Goal: Complete application form: Complete application form

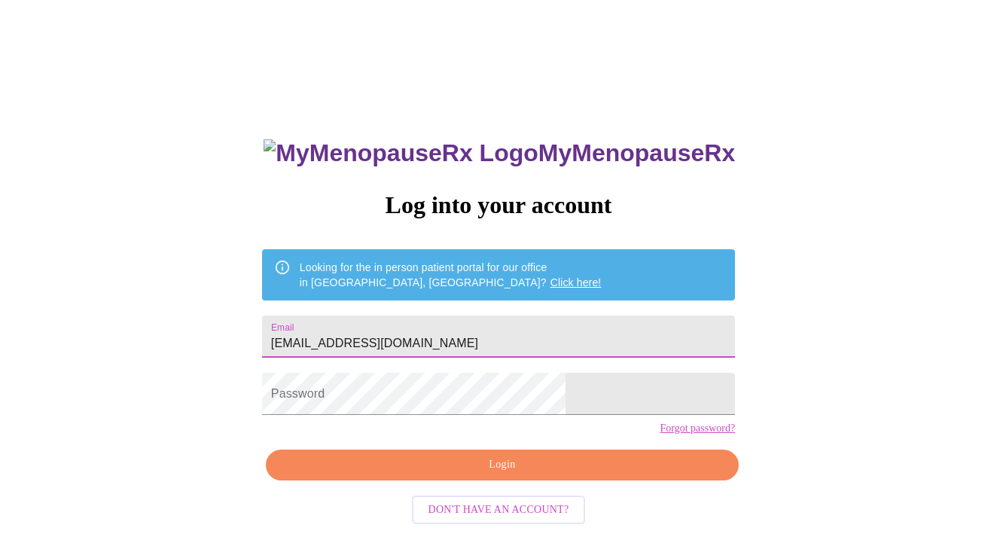
type input "[EMAIL_ADDRESS][DOMAIN_NAME]"
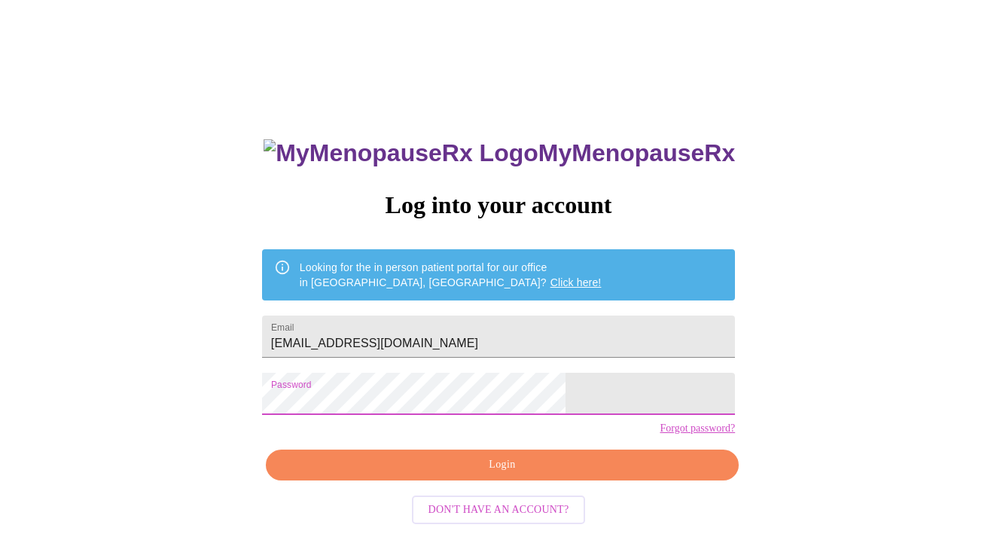
click at [512, 474] on span "Login" at bounding box center [502, 464] width 438 height 19
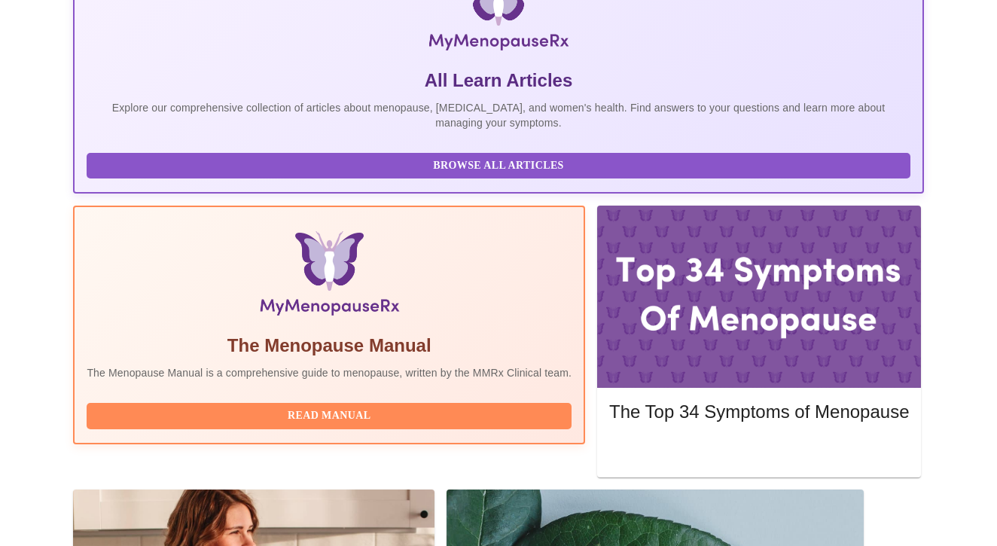
scroll to position [303, 0]
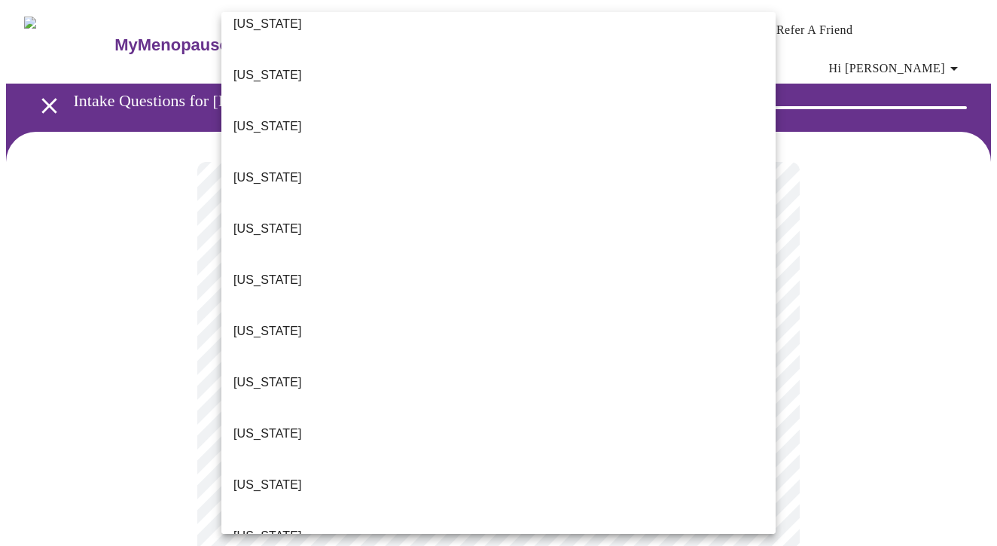
scroll to position [177, 0]
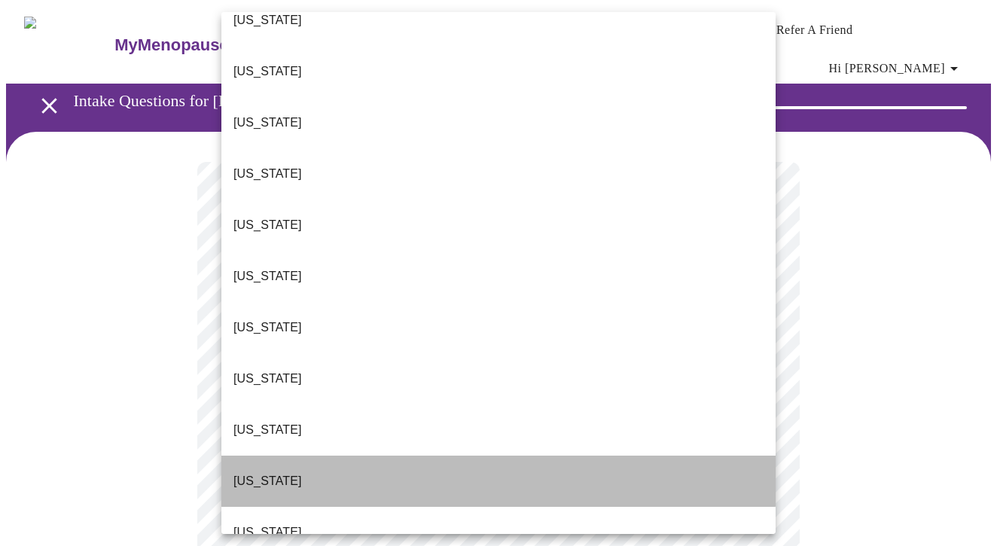
click at [382, 455] on li "[US_STATE]" at bounding box center [498, 480] width 554 height 51
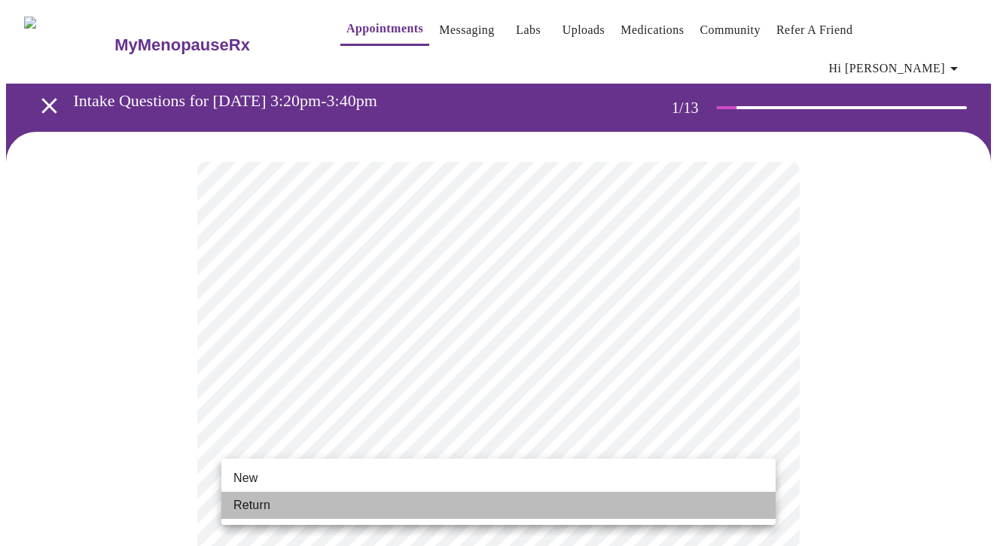
click at [453, 500] on li "Return" at bounding box center [498, 505] width 554 height 27
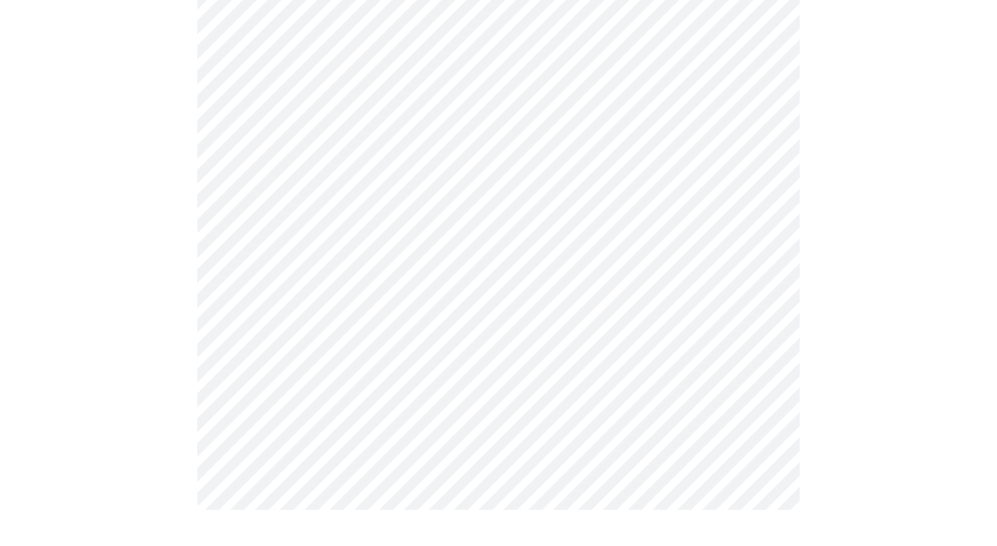
scroll to position [0, 0]
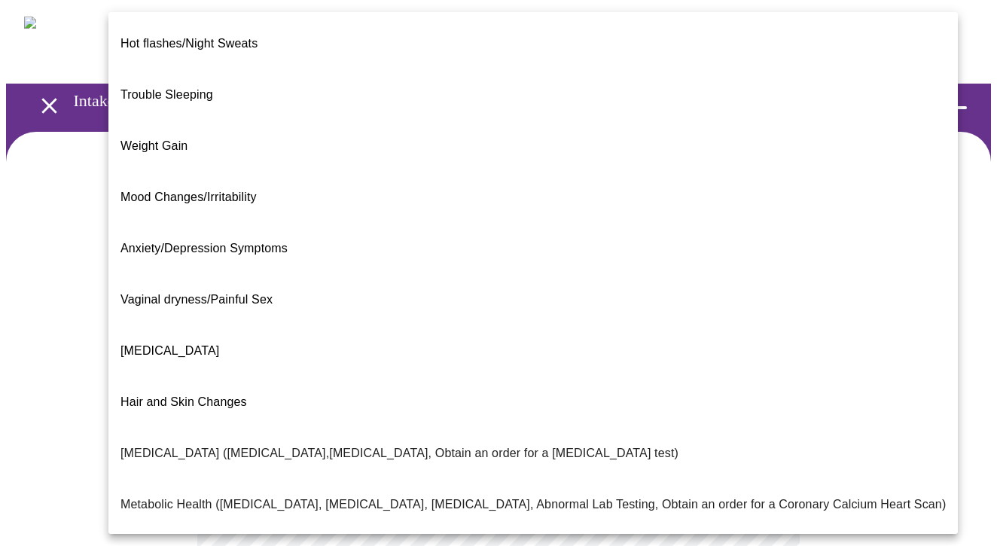
click at [752, 312] on body "MyMenopauseRx Appointments Messaging Labs Uploads Medications Community Refer a…" at bounding box center [498, 468] width 985 height 924
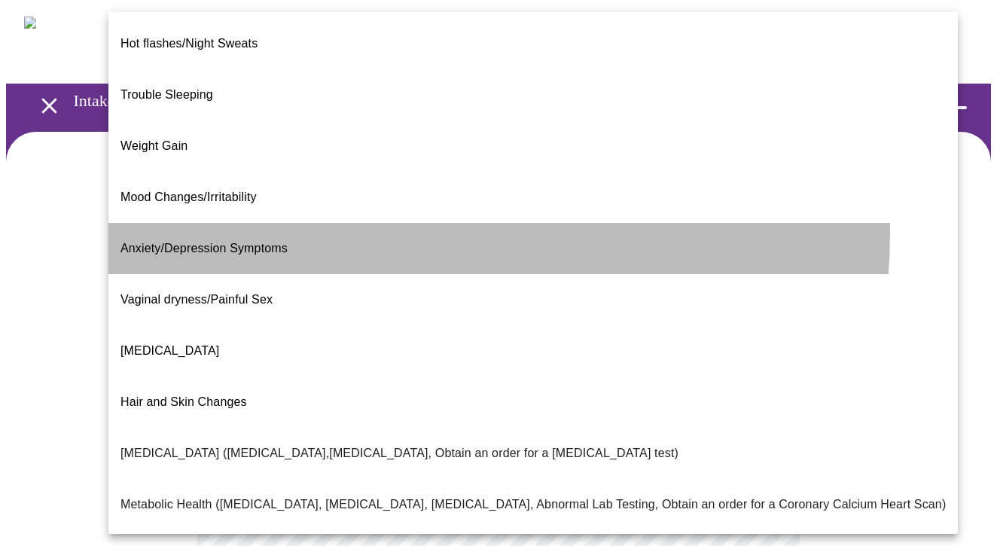
click at [316, 223] on li "Anxiety/Depression Symptoms" at bounding box center [532, 248] width 849 height 51
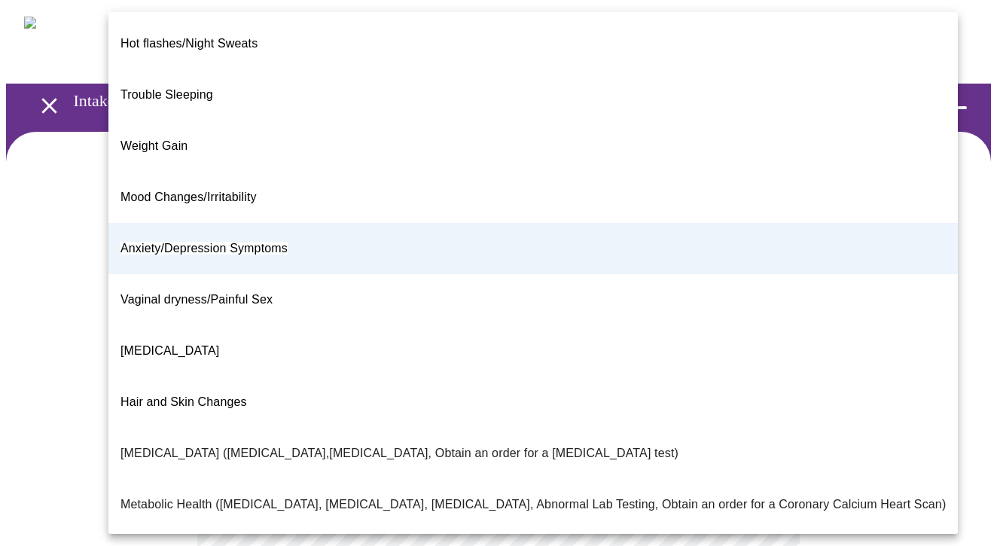
click at [763, 315] on body "MyMenopauseRx Appointments Messaging Labs Uploads Medications Community Refer a…" at bounding box center [498, 463] width 985 height 915
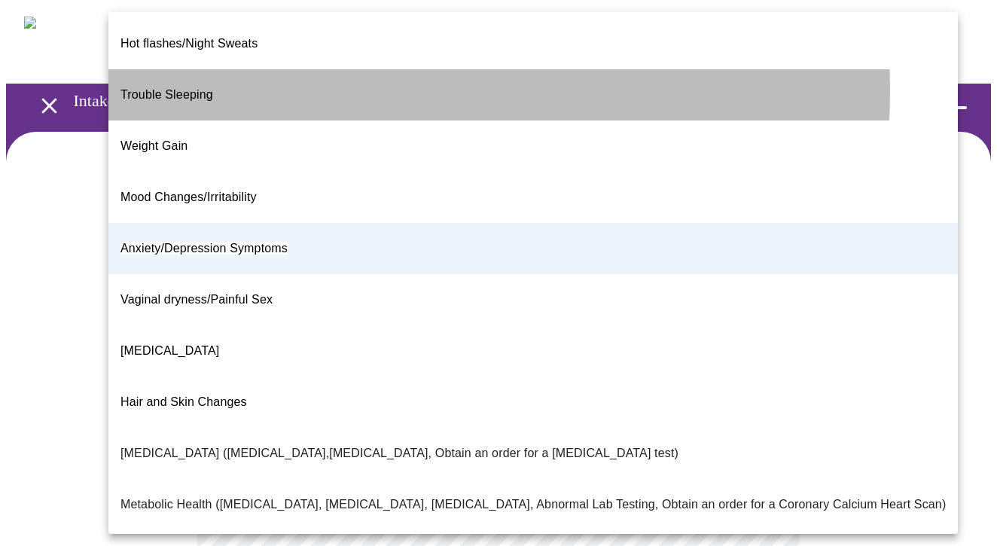
click at [288, 78] on li "Trouble Sleeping" at bounding box center [532, 94] width 849 height 51
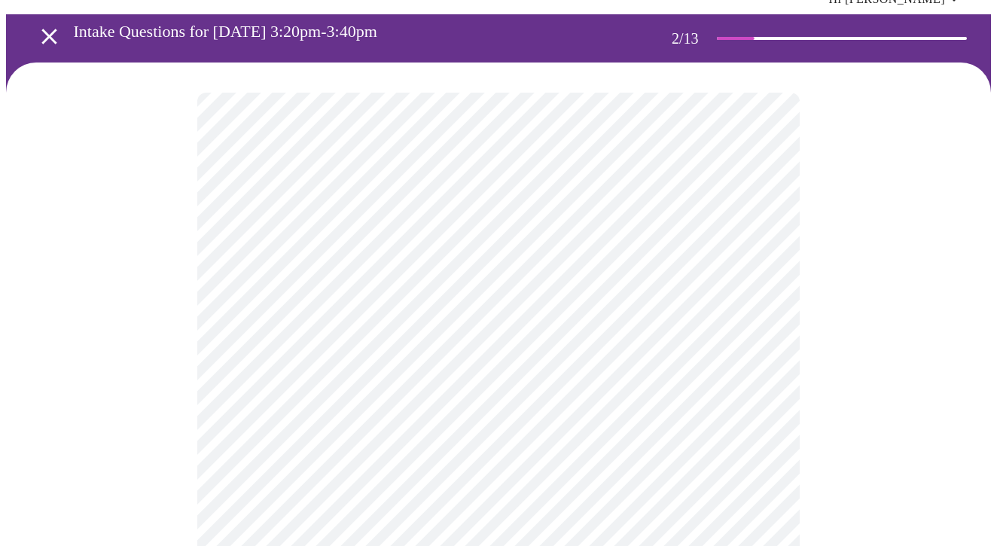
scroll to position [81, 0]
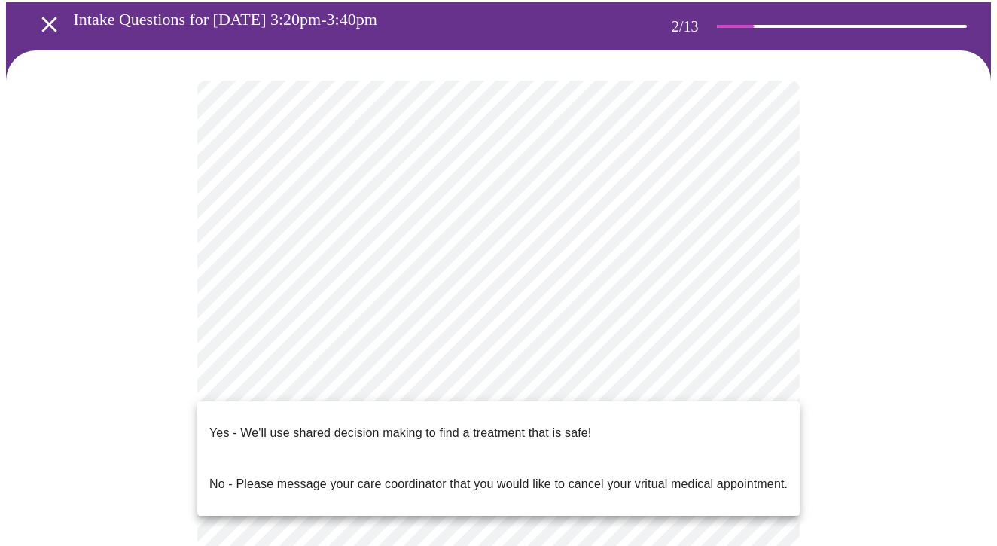
click at [736, 384] on body "MyMenopauseRx Appointments Messaging Labs Uploads Medications Community Refer a…" at bounding box center [498, 382] width 985 height 915
click at [533, 431] on span "Yes - We'll use shared decision making to find a treatment that is safe!" at bounding box center [400, 433] width 382 height 42
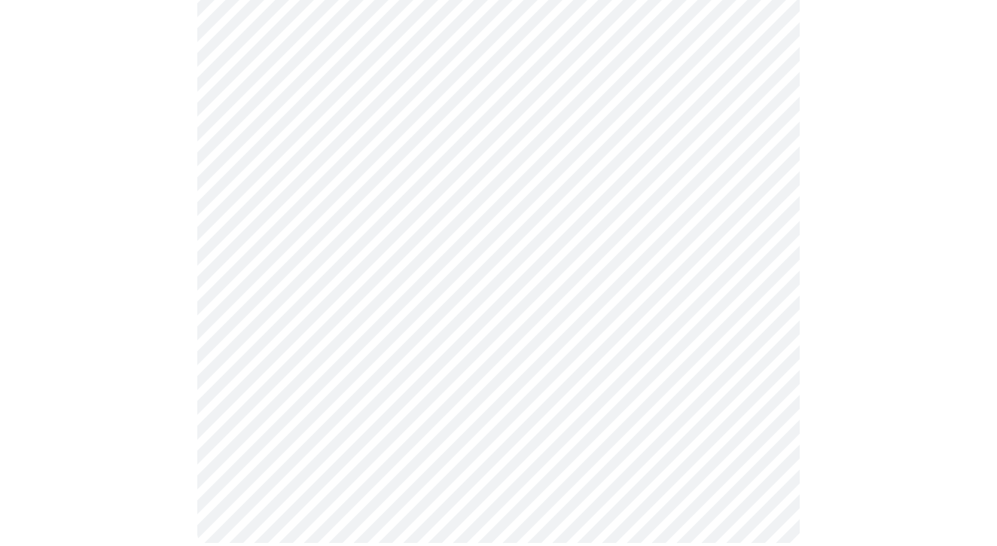
scroll to position [0, 0]
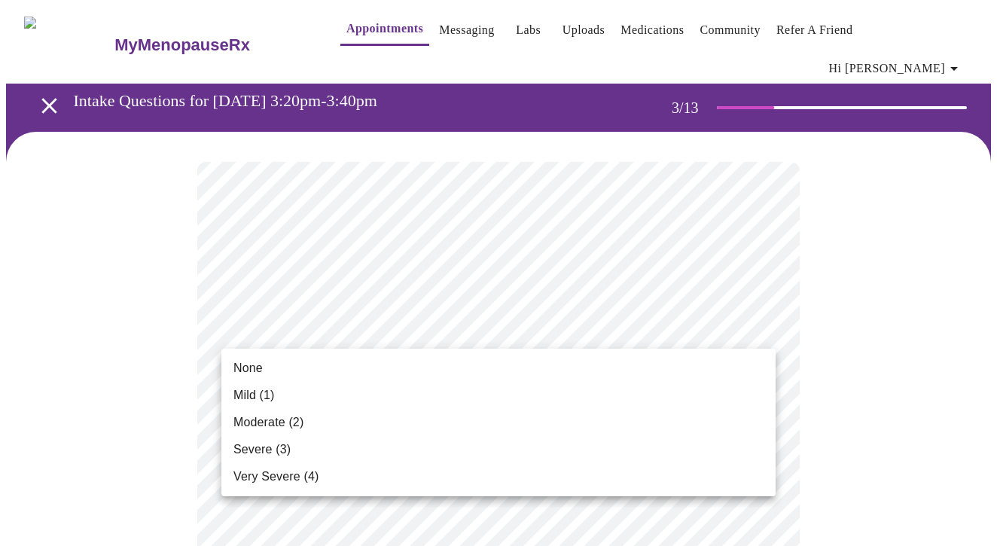
click at [642, 390] on li "Mild (1)" at bounding box center [498, 395] width 554 height 27
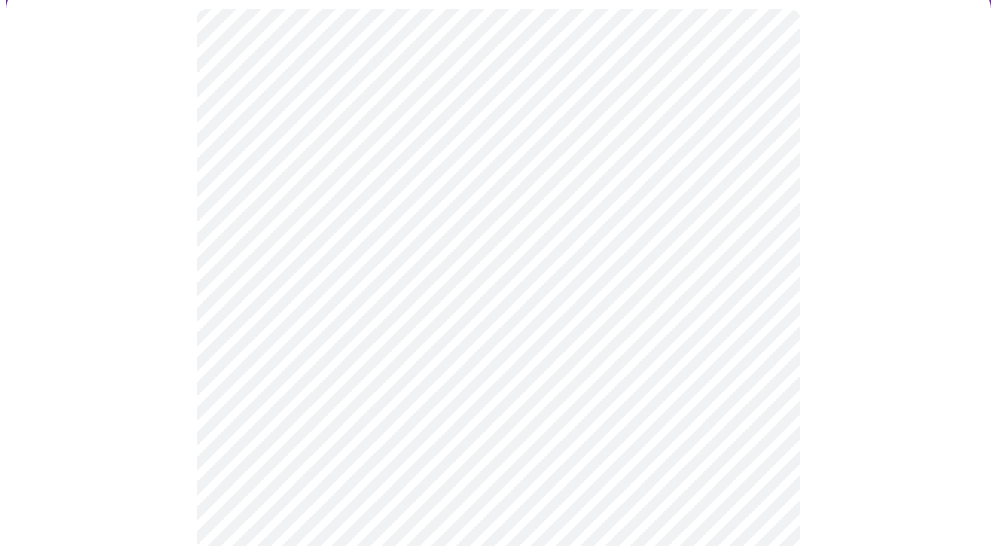
scroll to position [157, 0]
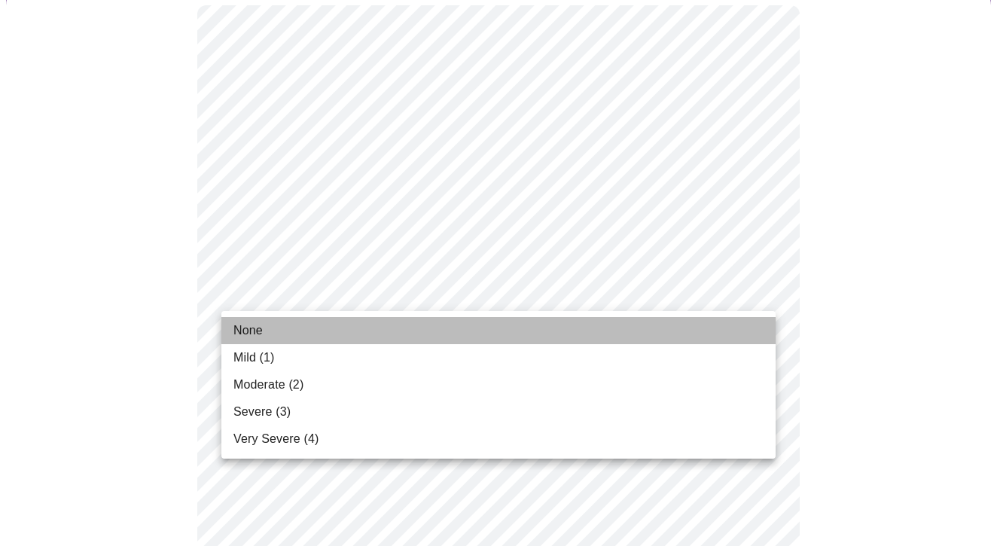
click at [647, 327] on li "None" at bounding box center [498, 330] width 554 height 27
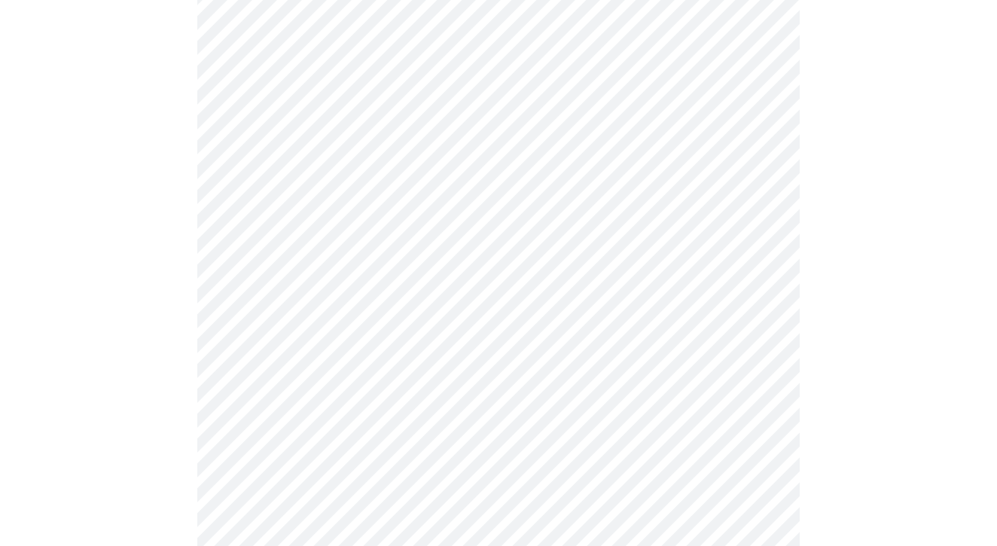
scroll to position [271, 0]
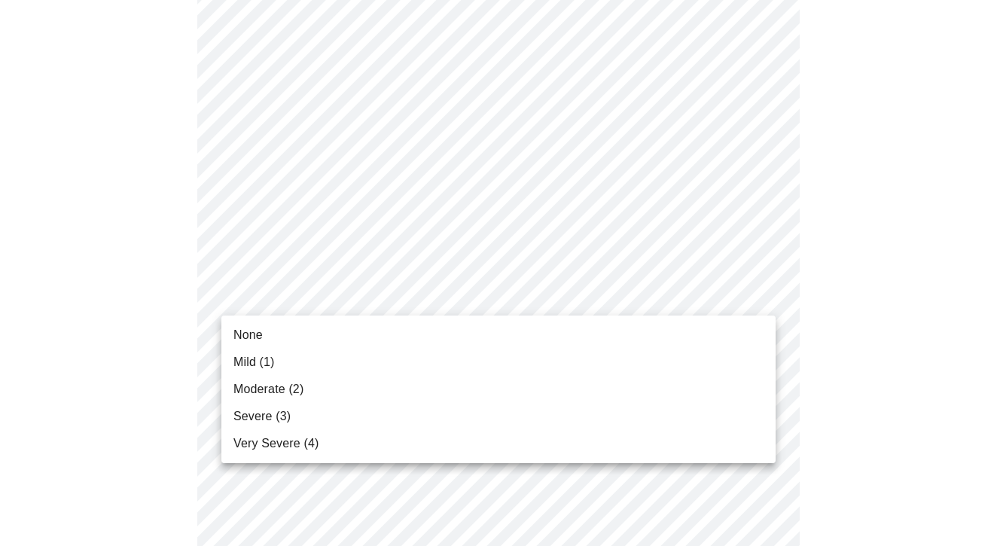
click at [608, 410] on li "Severe (3)" at bounding box center [498, 416] width 554 height 27
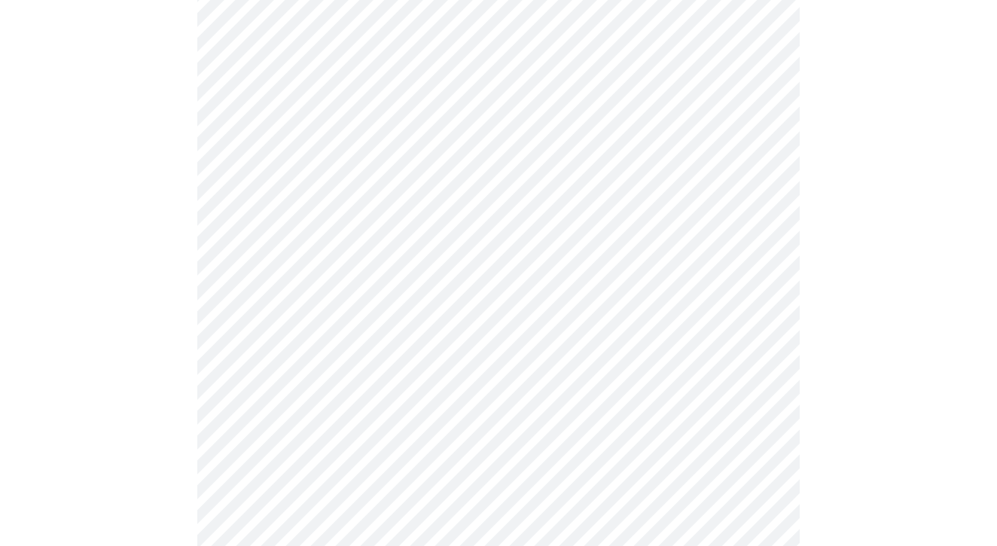
scroll to position [398, 0]
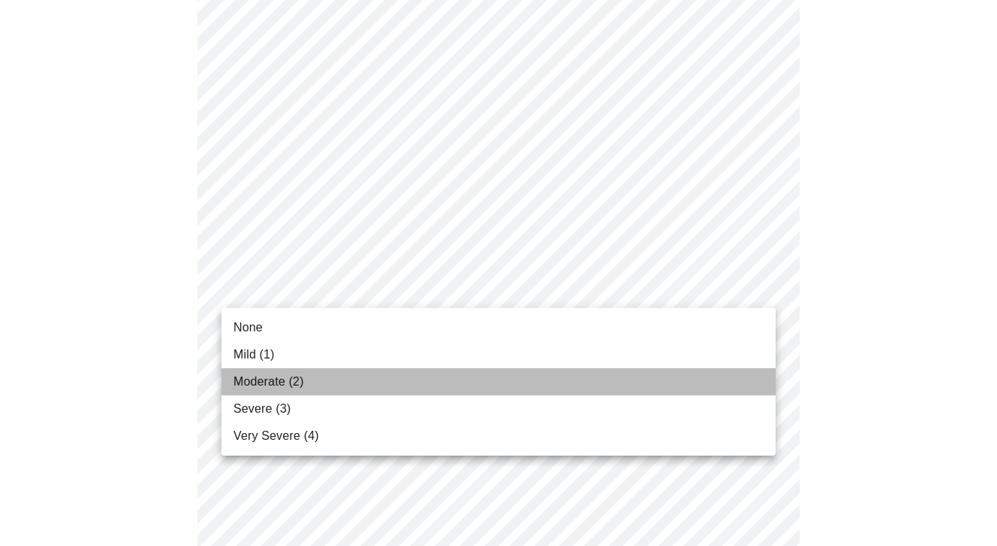
click at [596, 391] on li "Moderate (2)" at bounding box center [498, 381] width 554 height 27
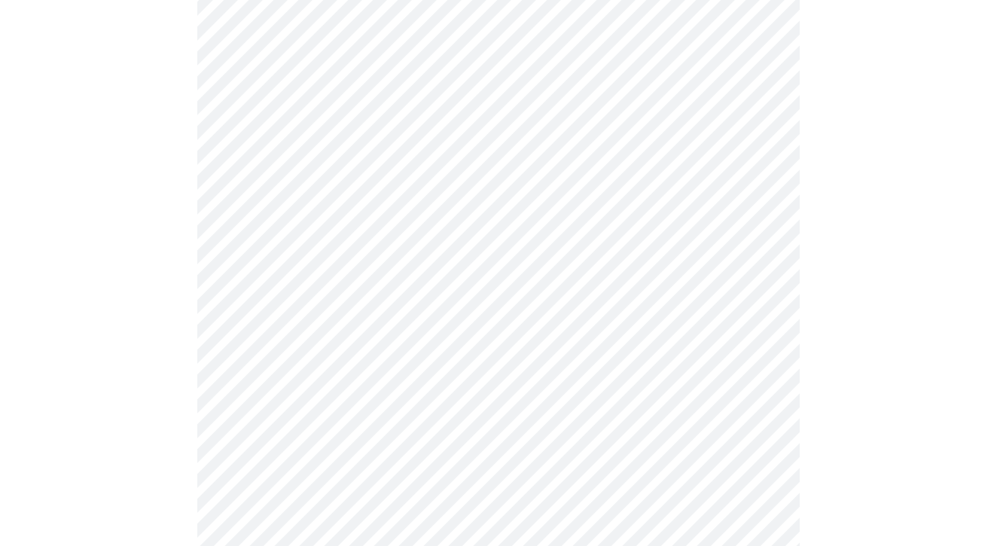
scroll to position [532, 0]
click at [723, 253] on body "MyMenopauseRx Appointments Messaging Labs Uploads Medications Community Refer a…" at bounding box center [498, 441] width 985 height 1934
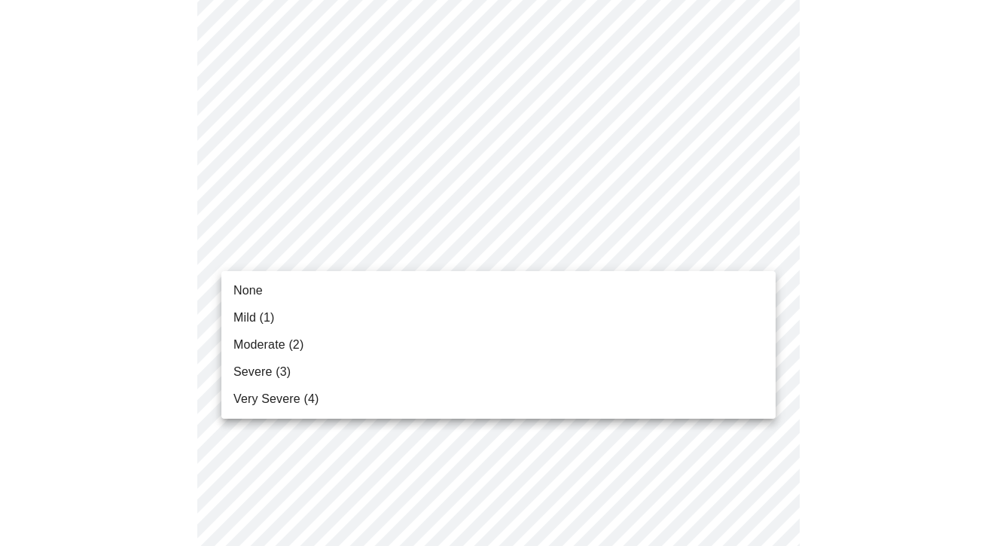
click at [698, 341] on li "Moderate (2)" at bounding box center [498, 344] width 554 height 27
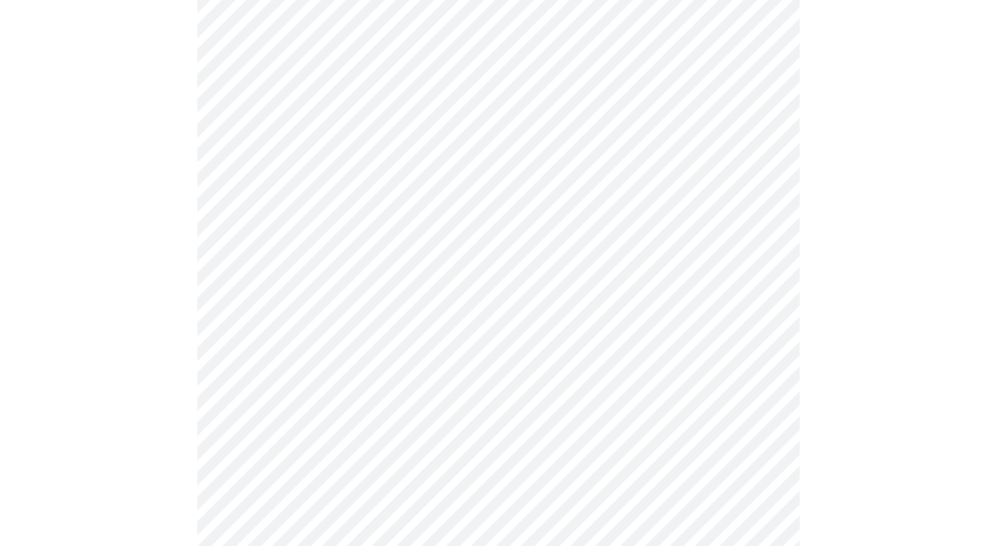
scroll to position [620, 0]
click at [745, 262] on body "MyMenopauseRx Appointments Messaging Labs Uploads Medications Community Refer a…" at bounding box center [498, 343] width 985 height 1914
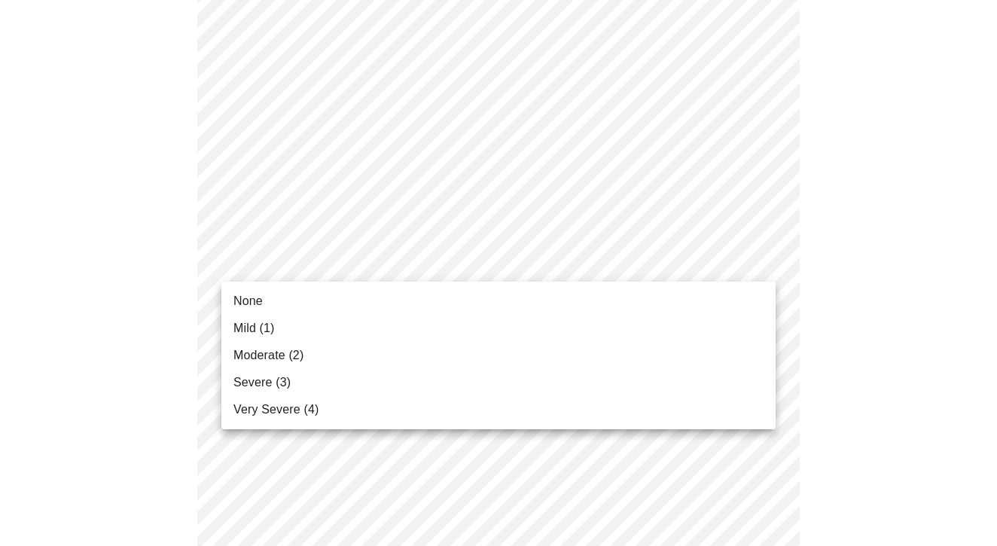
click at [691, 382] on li "Severe (3)" at bounding box center [498, 382] width 554 height 27
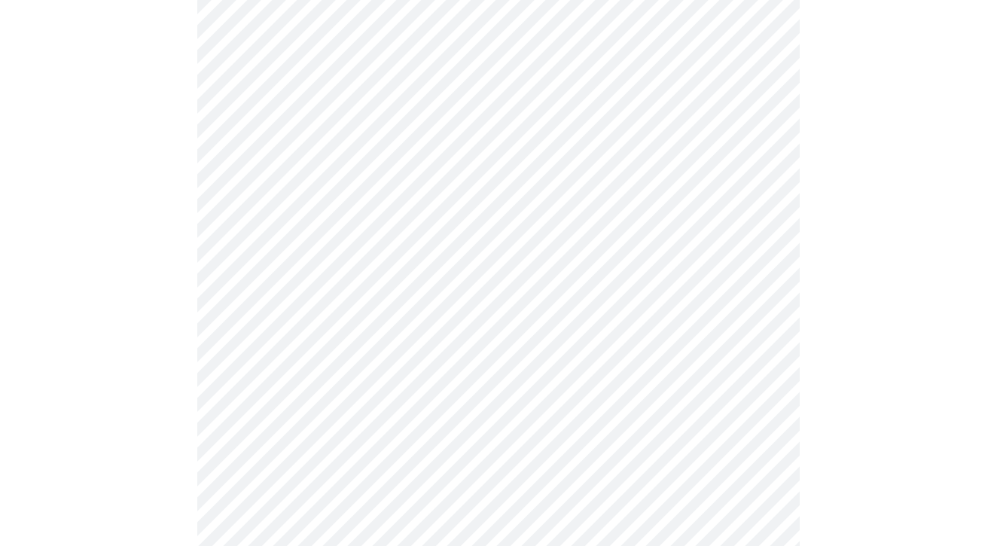
scroll to position [733, 0]
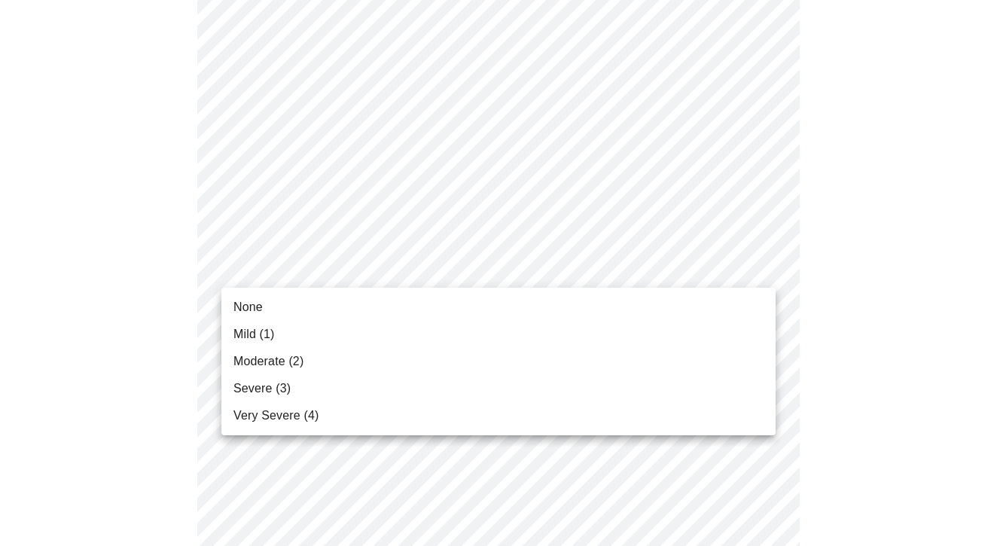
click at [748, 269] on body "MyMenopauseRx Appointments Messaging Labs Uploads Medications Community Refer a…" at bounding box center [498, 220] width 985 height 1893
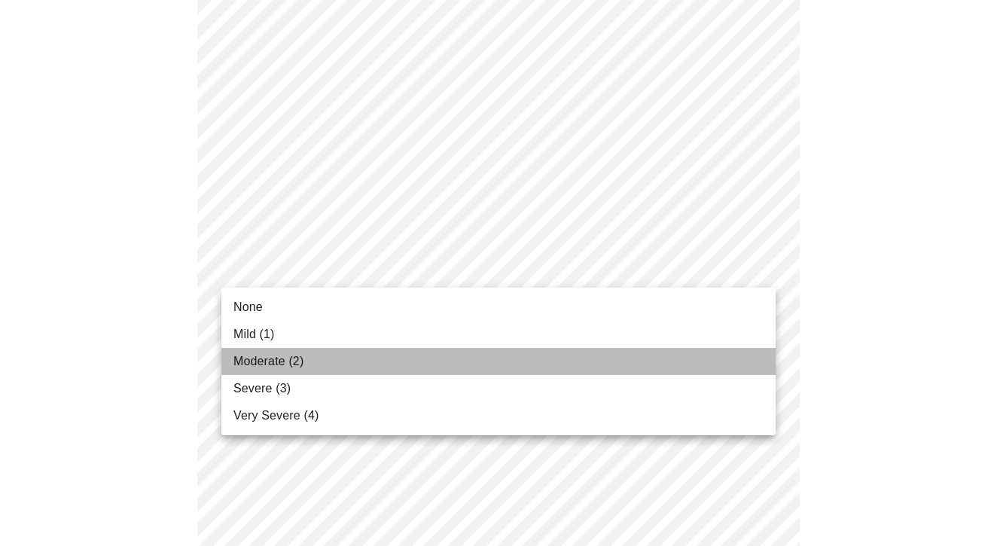
click at [699, 367] on li "Moderate (2)" at bounding box center [498, 361] width 554 height 27
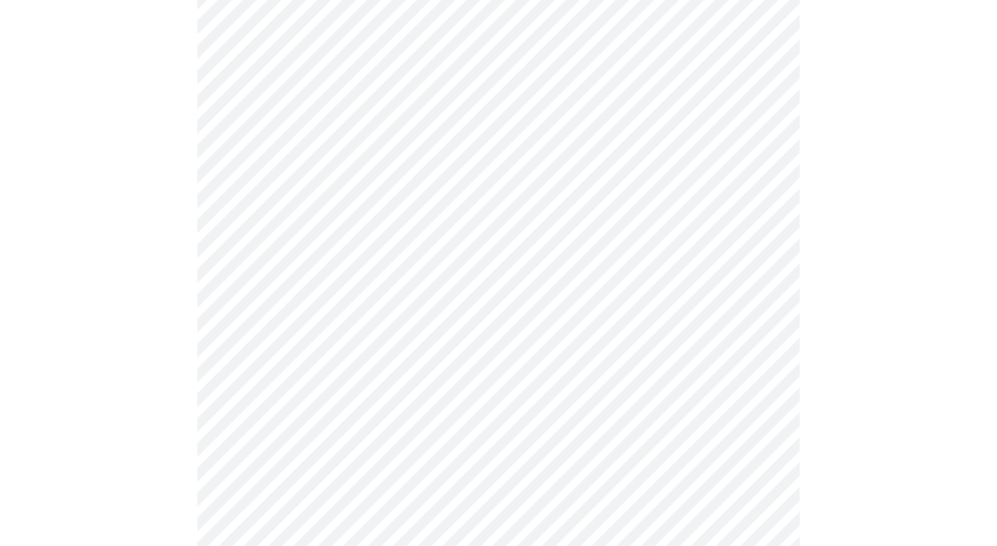
scroll to position [787, 0]
click at [747, 324] on body "MyMenopauseRx Appointments Messaging Labs Uploads Medications Community Refer a…" at bounding box center [498, 155] width 985 height 1873
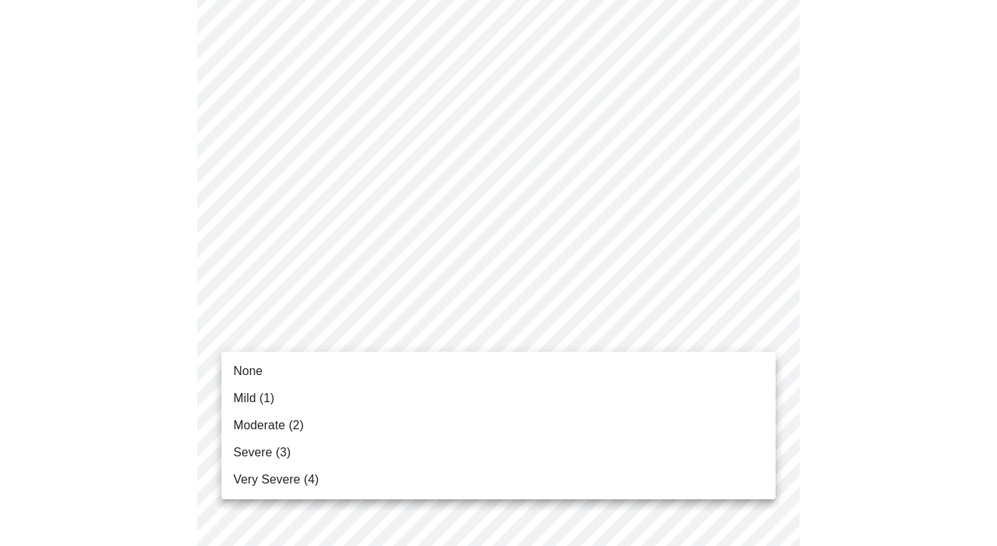
click at [708, 398] on li "Mild (1)" at bounding box center [498, 398] width 554 height 27
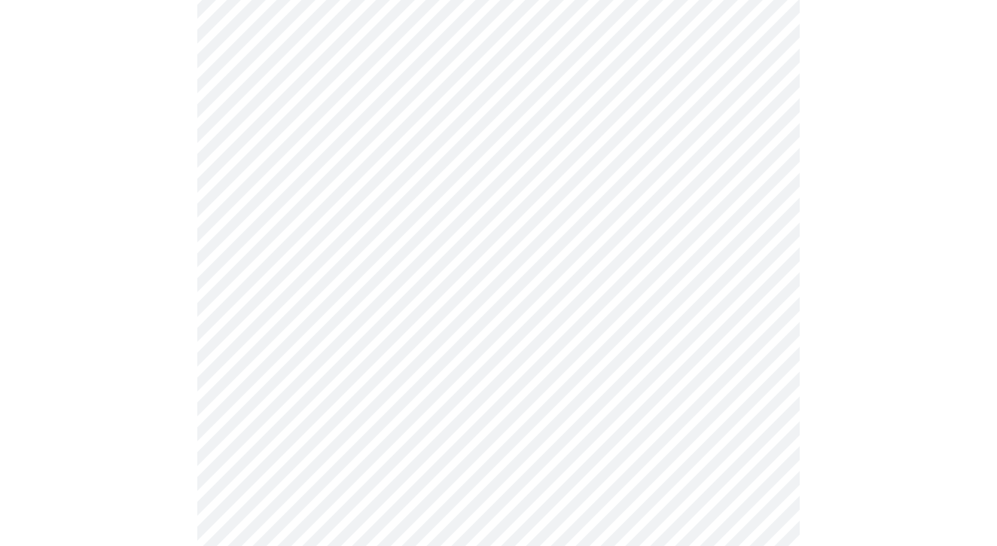
scroll to position [928, 0]
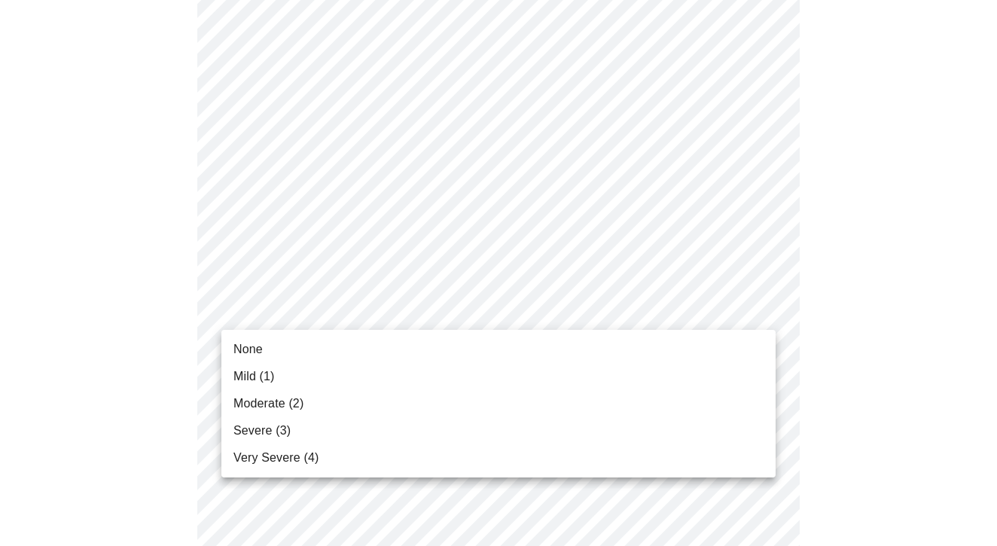
click at [764, 312] on body "MyMenopauseRx Appointments Messaging Labs Uploads Medications Community Refer a…" at bounding box center [498, 4] width 985 height 1853
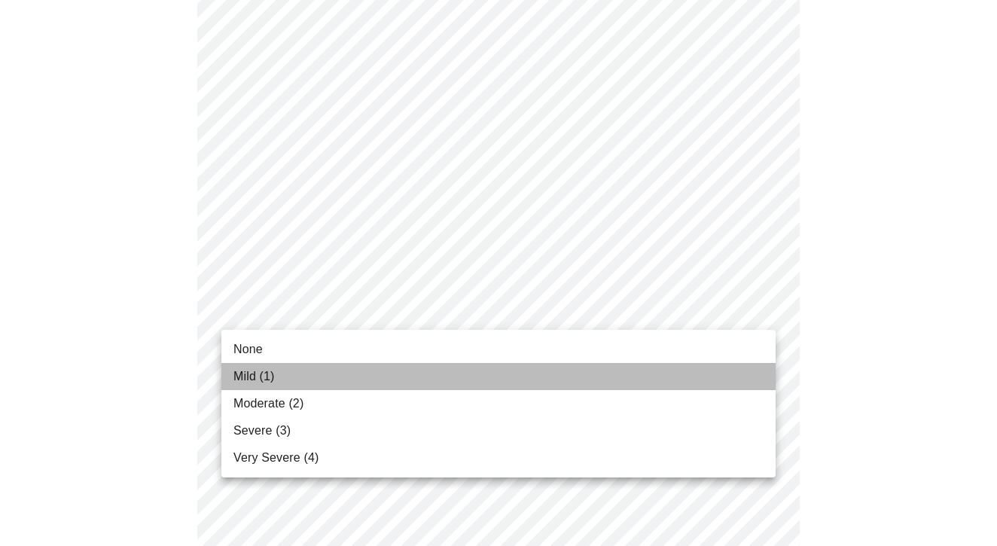
click at [719, 384] on li "Mild (1)" at bounding box center [498, 376] width 554 height 27
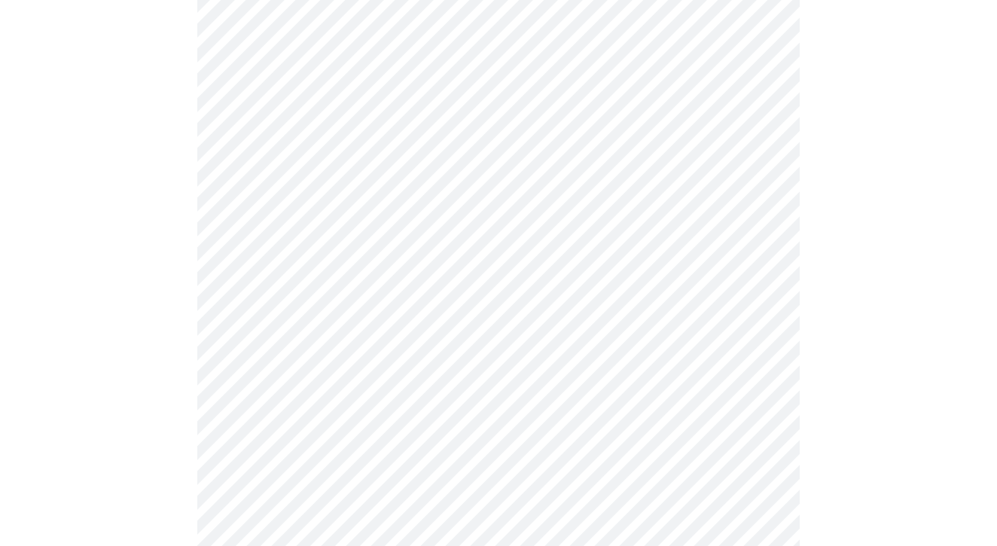
scroll to position [1083, 0]
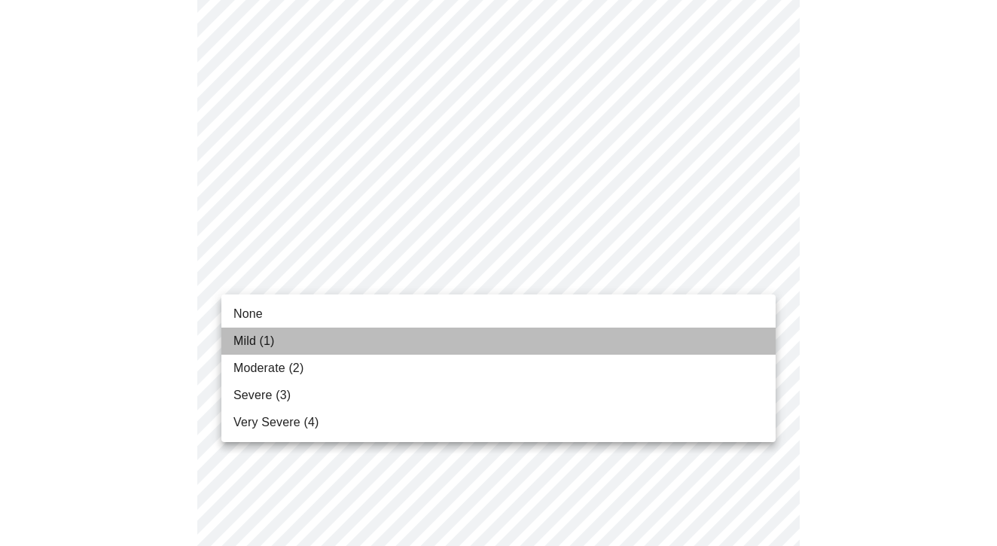
click at [728, 330] on li "Mild (1)" at bounding box center [498, 340] width 554 height 27
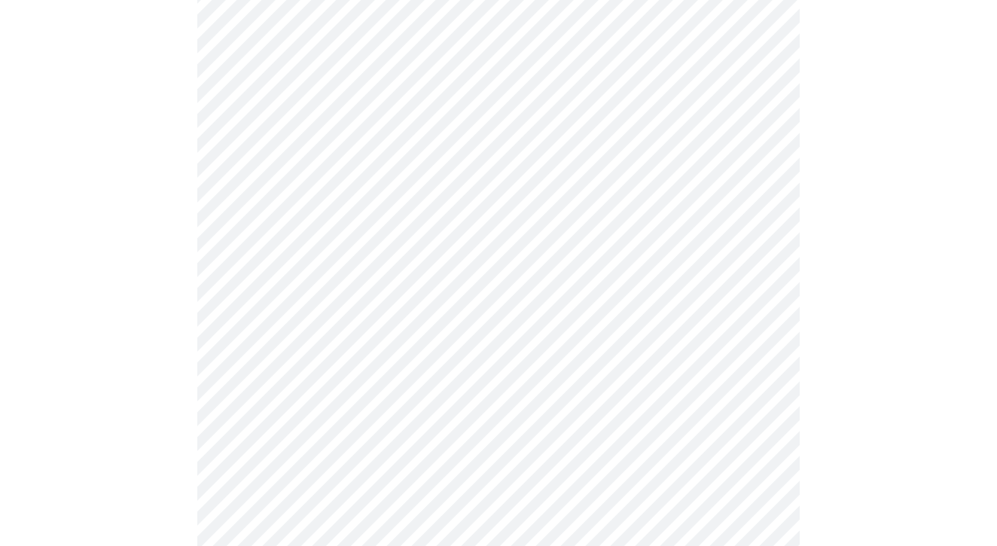
scroll to position [1196, 0]
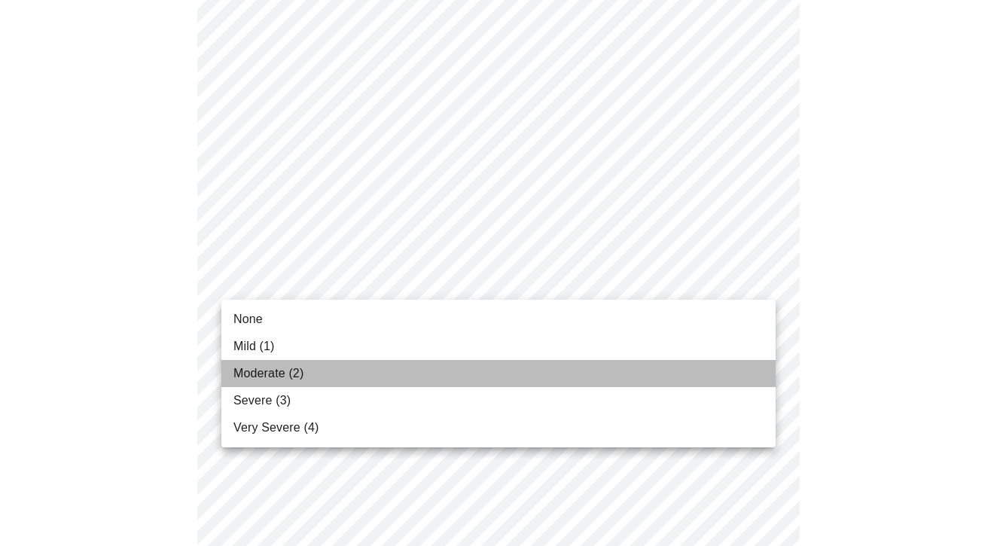
click at [710, 369] on li "Moderate (2)" at bounding box center [498, 373] width 554 height 27
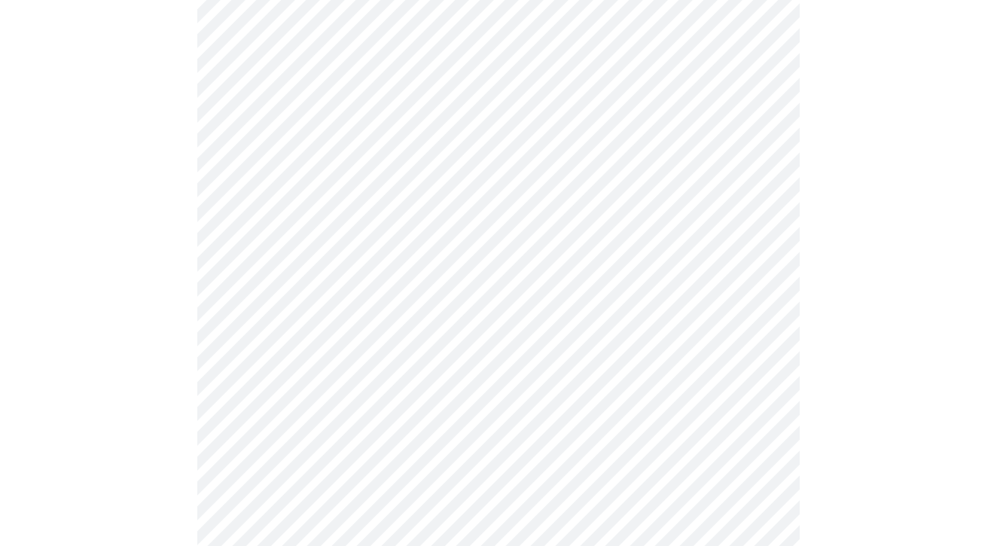
scroll to position [482, 0]
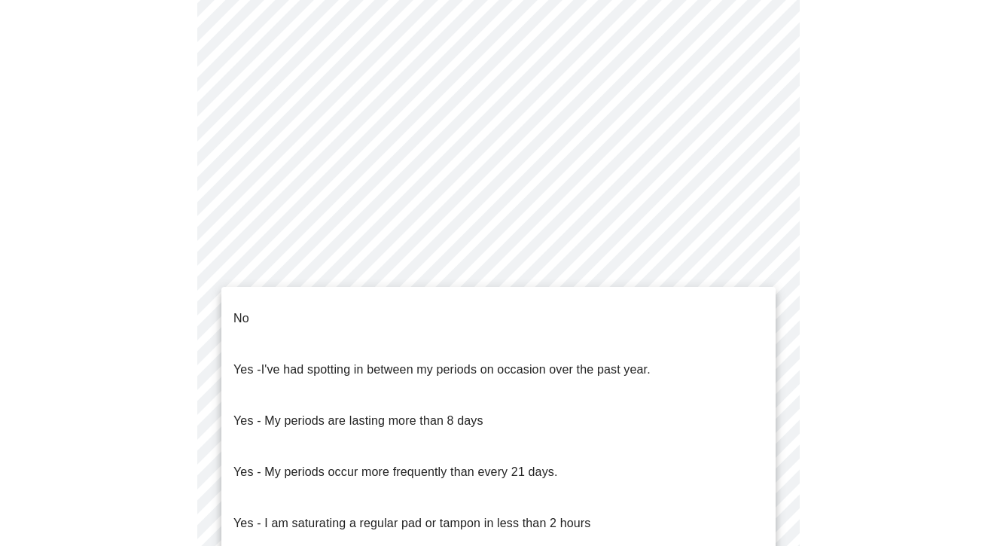
click at [692, 372] on body "MyMenopauseRx Appointments Messaging Labs Uploads Medications Community Refer a…" at bounding box center [498, 245] width 985 height 1442
click at [664, 353] on li "Yes - I've had spotting in between my periods on occasion over the past year." at bounding box center [498, 369] width 554 height 51
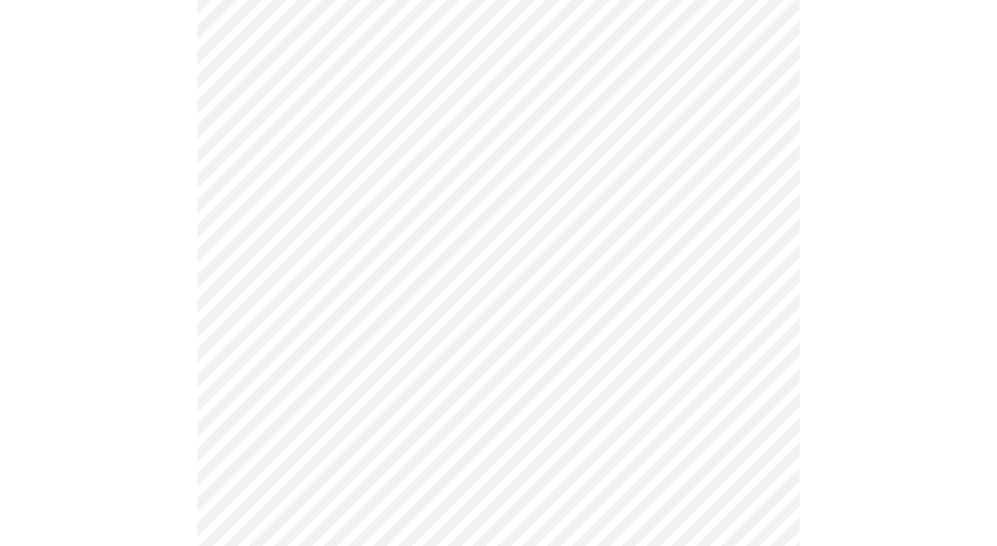
scroll to position [614, 0]
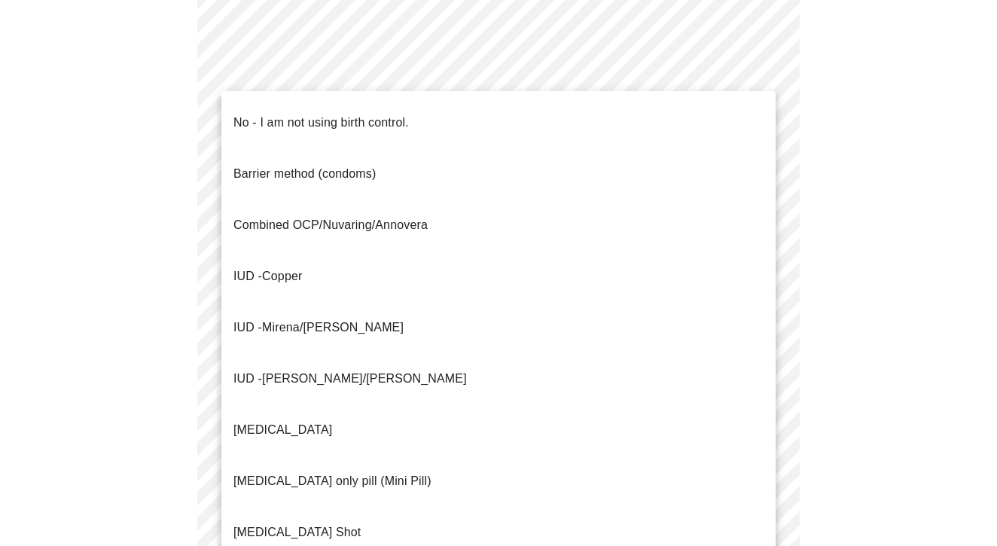
click at [745, 360] on body "MyMenopauseRx Appointments Messaging Labs Uploads Medications Community Refer a…" at bounding box center [498, 109] width 985 height 1434
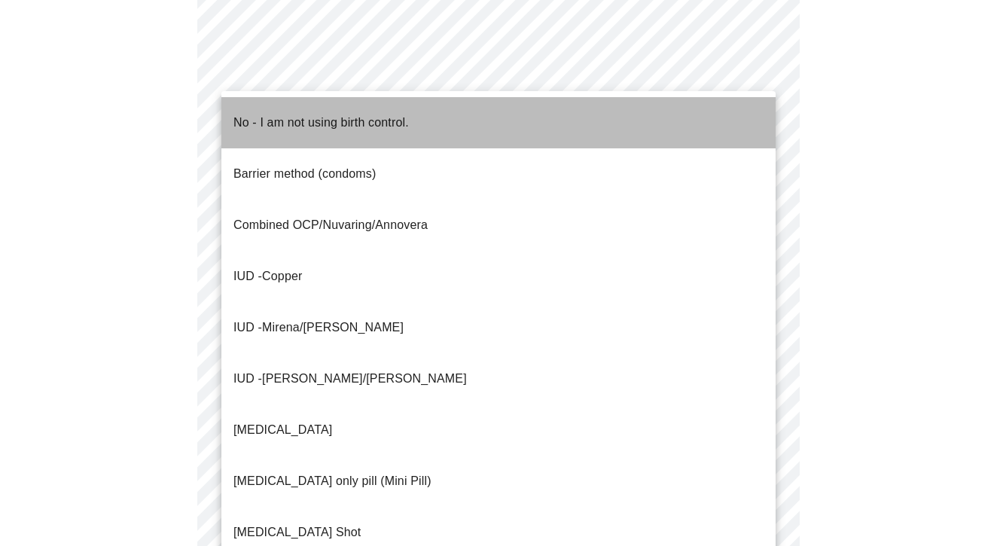
click at [683, 113] on li "No - I am not using birth control." at bounding box center [498, 122] width 554 height 51
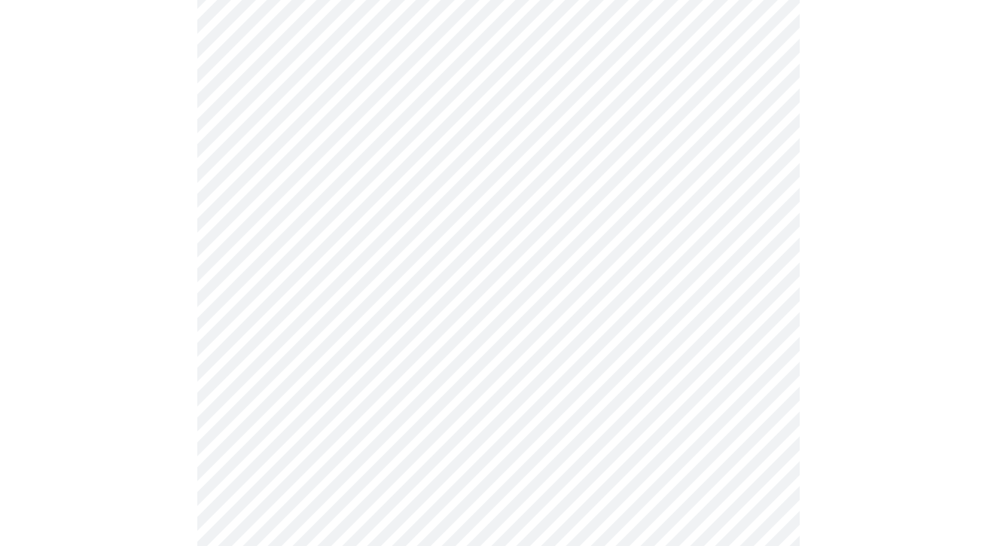
click at [746, 353] on body "MyMenopauseRx Appointments Messaging Labs Uploads Medications Community Refer a…" at bounding box center [498, 105] width 985 height 1426
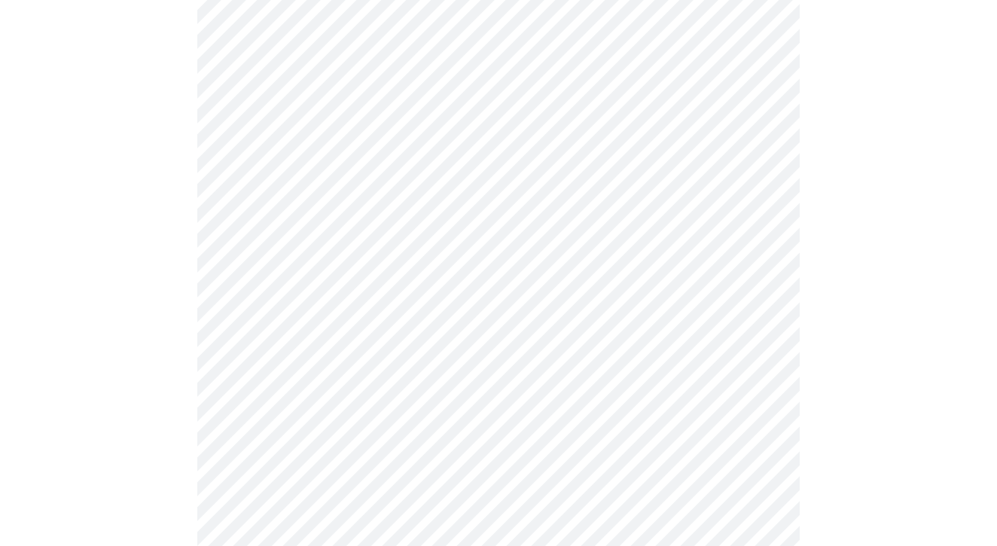
scroll to position [749, 0]
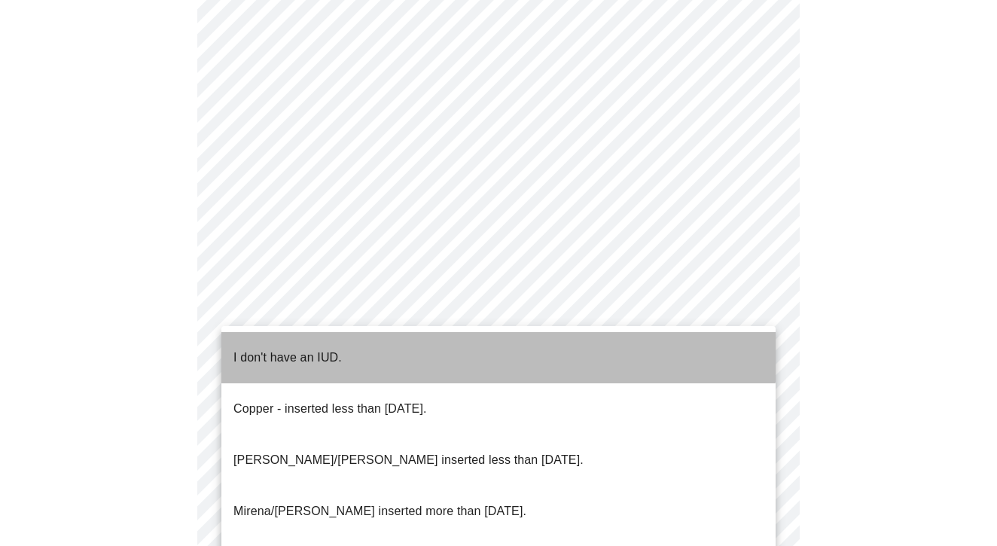
click at [457, 350] on li "I don't have an IUD." at bounding box center [498, 357] width 554 height 51
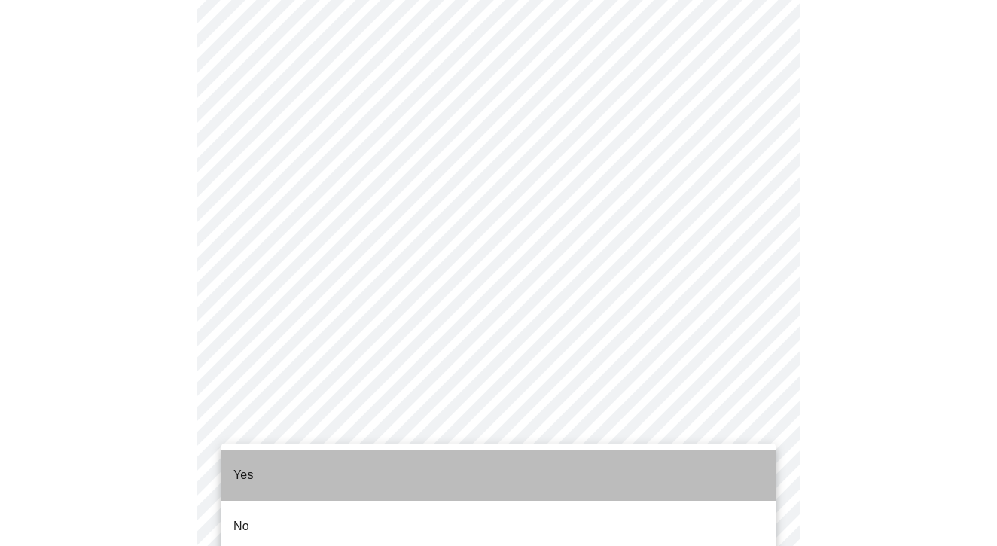
click at [523, 476] on li "Yes" at bounding box center [498, 474] width 554 height 51
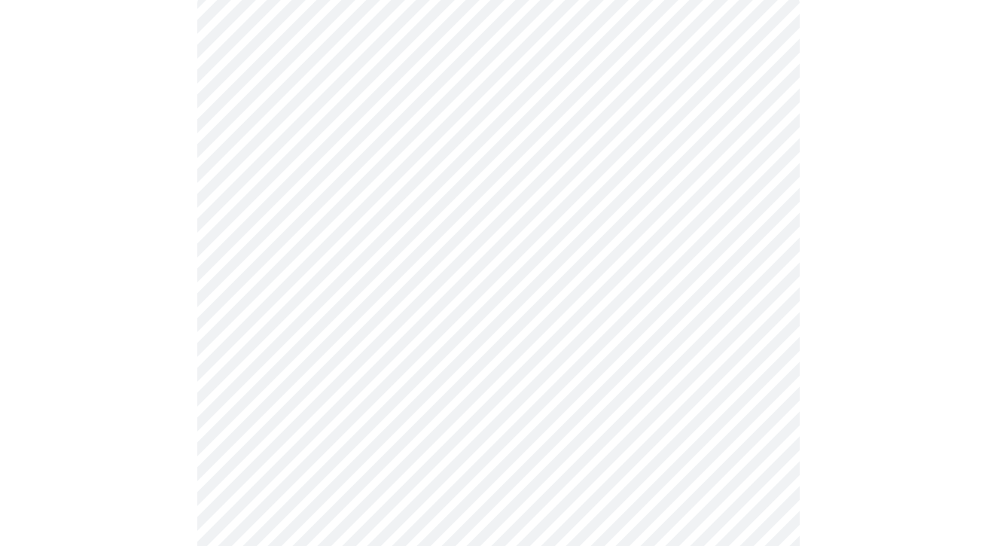
scroll to position [189, 0]
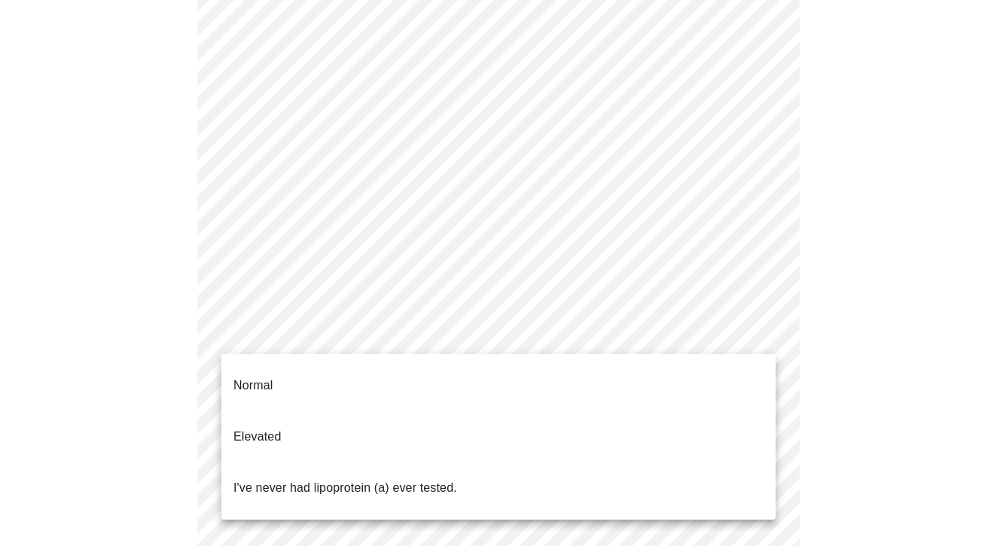
click at [728, 336] on body "MyMenopauseRx Appointments Messaging Labs Uploads Medications Community Refer a…" at bounding box center [498, 383] width 985 height 1133
click at [702, 368] on li "Normal" at bounding box center [498, 385] width 554 height 51
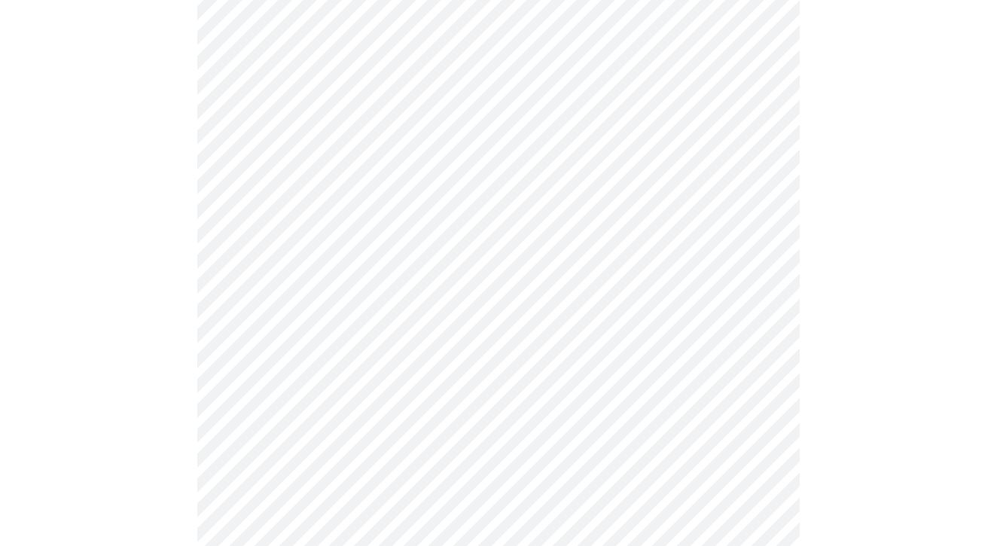
scroll to position [3883, 0]
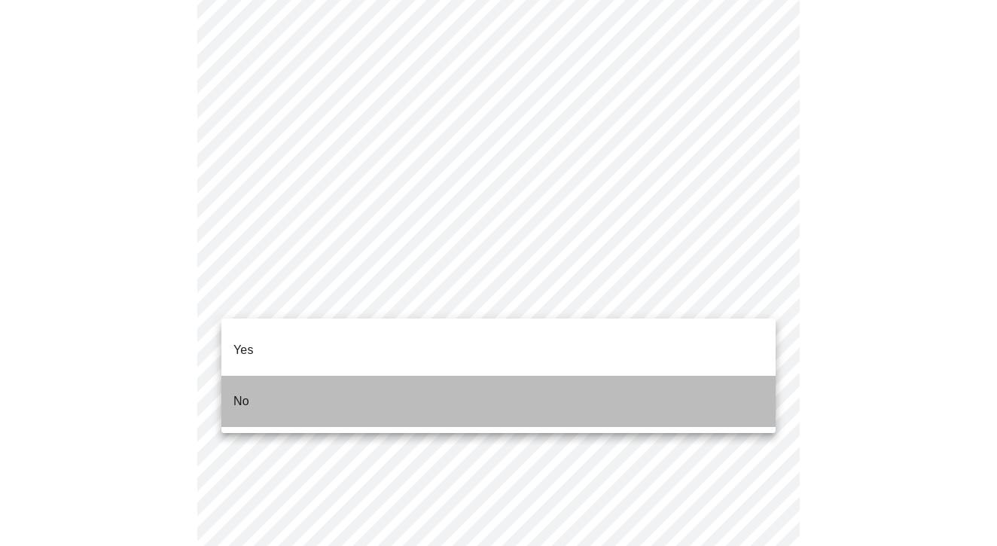
click at [687, 378] on li "No" at bounding box center [498, 401] width 554 height 51
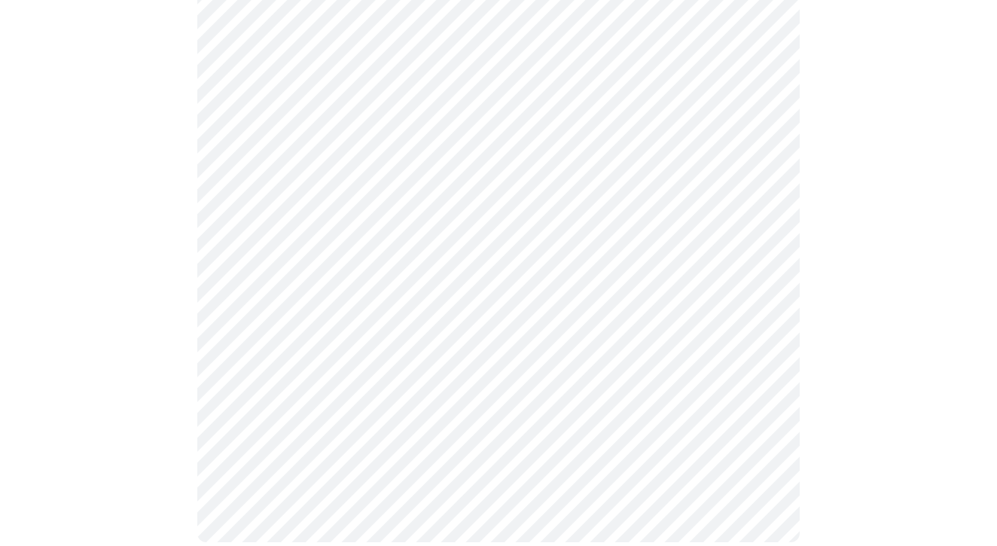
scroll to position [668, 0]
